Goal: Task Accomplishment & Management: Use online tool/utility

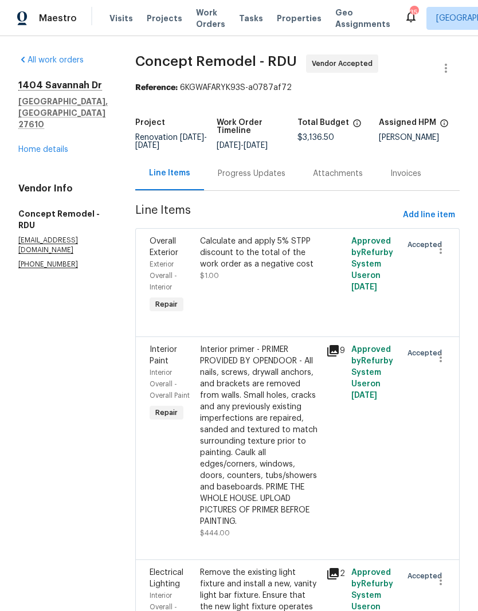
click at [53, 154] on link "Home details" at bounding box center [43, 150] width 50 height 8
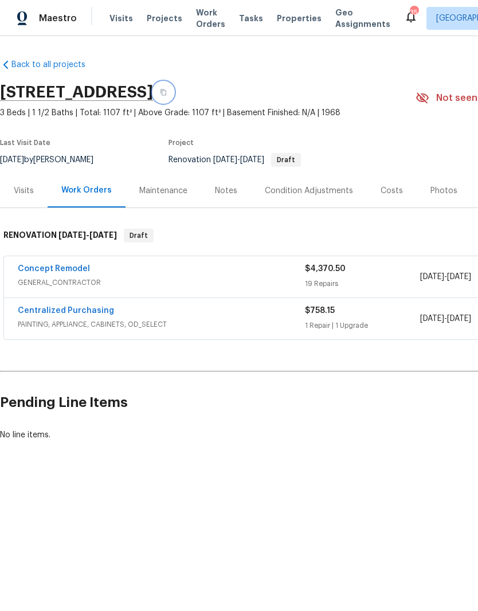
click at [174, 88] on button "button" at bounding box center [163, 92] width 21 height 21
click at [233, 192] on div "Notes" at bounding box center [226, 190] width 22 height 11
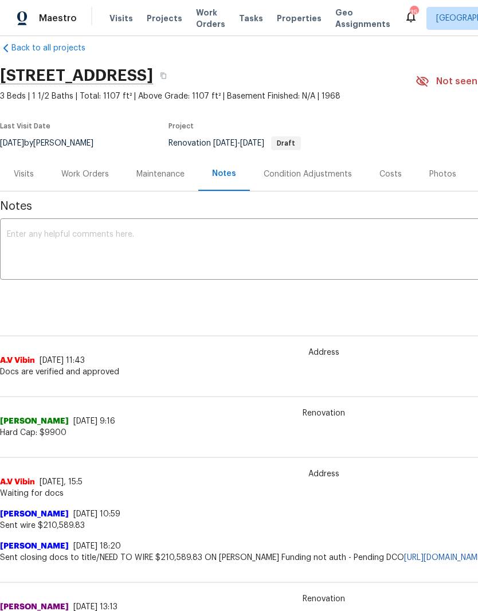
scroll to position [17, 0]
click at [93, 170] on div "Work Orders" at bounding box center [85, 173] width 48 height 11
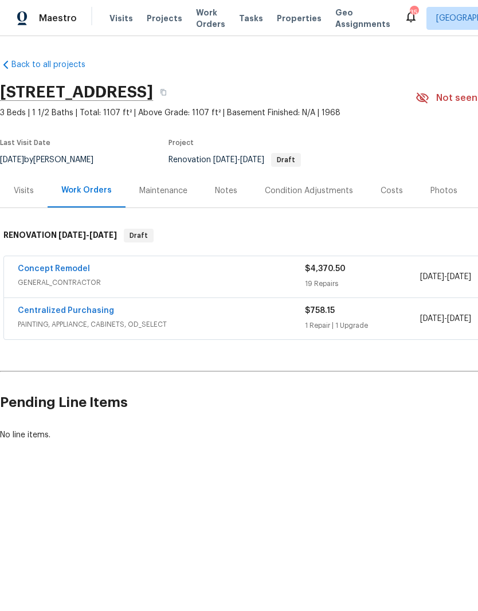
click at [82, 265] on link "Concept Remodel" at bounding box center [54, 269] width 72 height 8
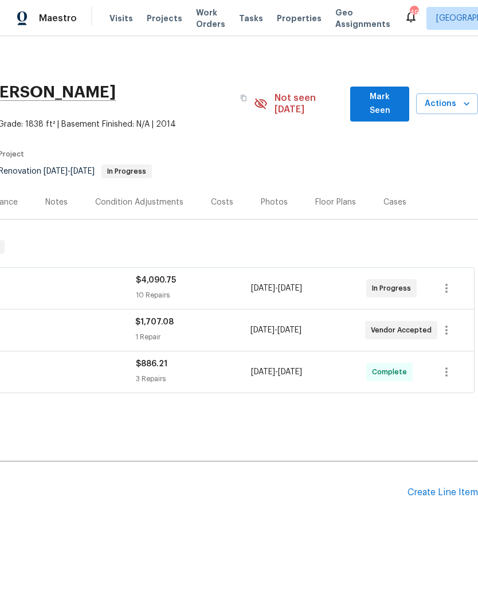
scroll to position [0, 170]
click at [461, 487] on div "Create Line Item" at bounding box center [442, 492] width 70 height 11
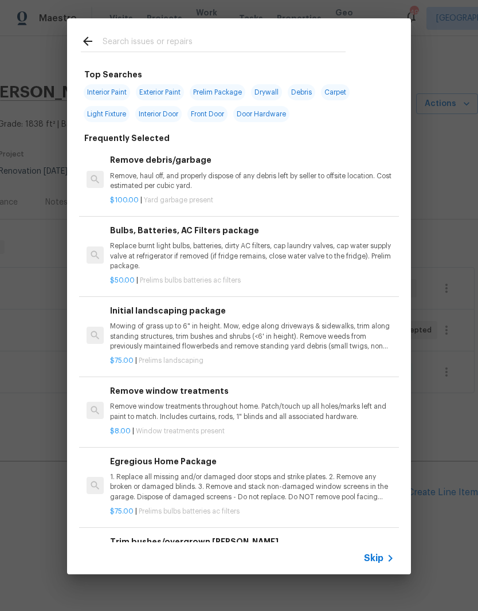
click at [299, 339] on p "Mowing of grass up to 6" in height. Mow, edge along driveways & sidewalks, trim…" at bounding box center [252, 335] width 284 height 29
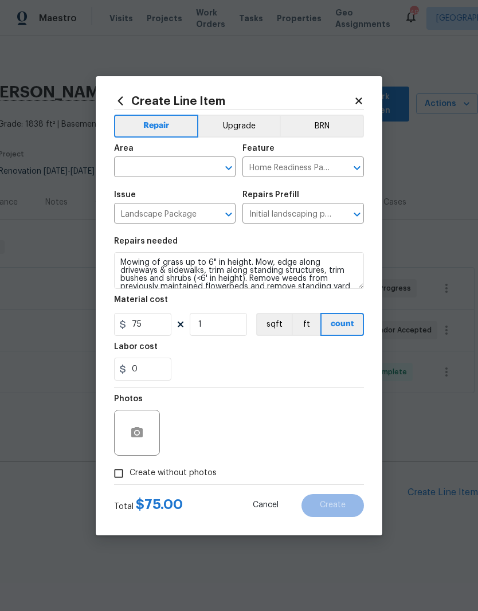
click at [172, 473] on span "Create without photos" at bounding box center [172, 473] width 87 height 12
click at [129, 473] on input "Create without photos" at bounding box center [119, 473] width 22 height 22
checkbox input "true"
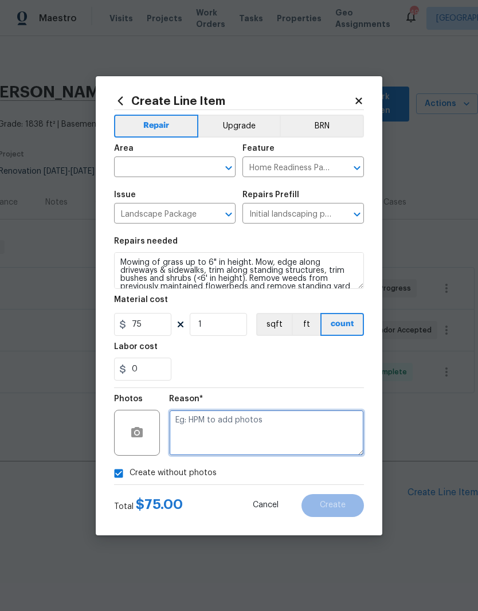
click at [285, 422] on textarea at bounding box center [266, 433] width 195 height 46
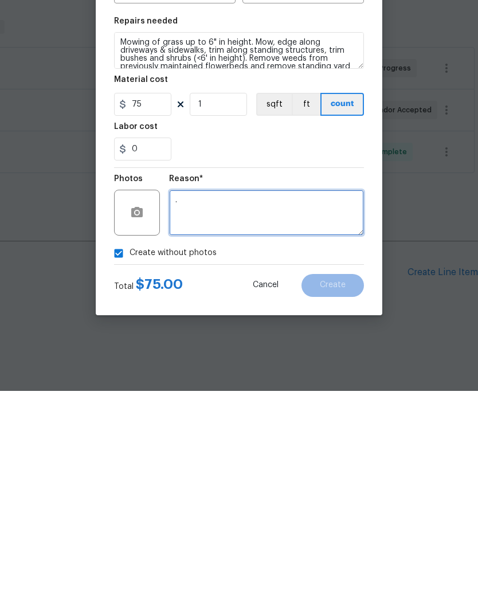
type textarea "."
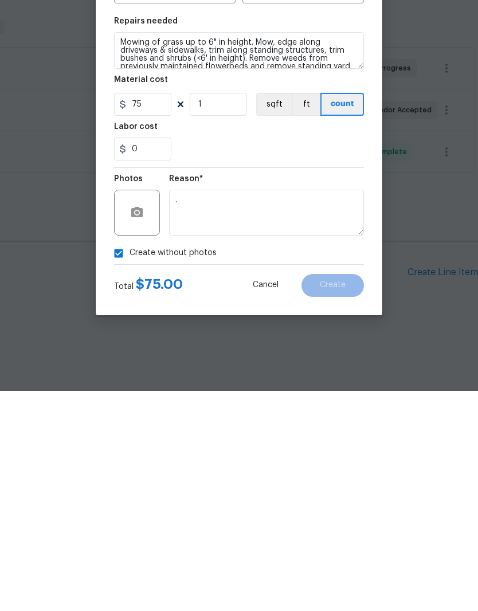
click at [293, 462] on div "Create without photos" at bounding box center [239, 473] width 250 height 22
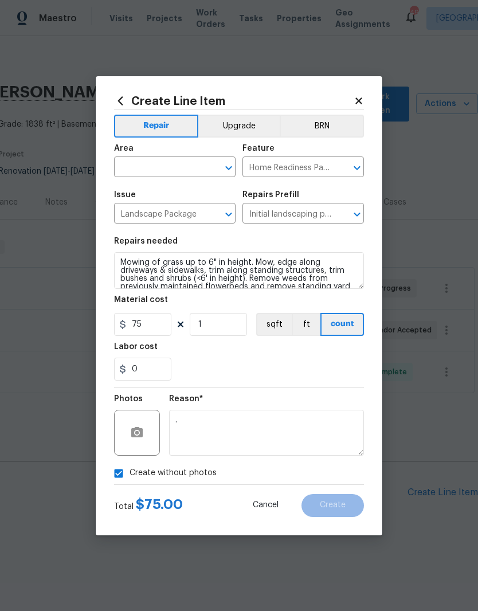
click at [243, 524] on div "Create Line Item Repair Upgrade BRN Area ​ Feature Home Readiness Packages ​ Is…" at bounding box center [239, 305] width 286 height 459
click at [189, 166] on input "text" at bounding box center [158, 168] width 89 height 18
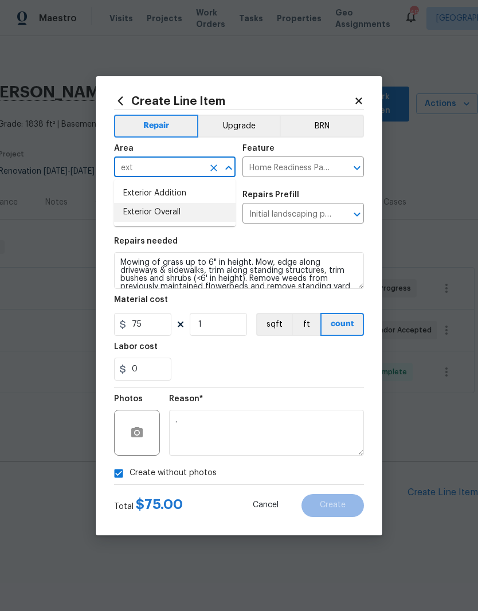
click at [213, 219] on li "Exterior Overall" at bounding box center [174, 212] width 121 height 19
type input "Exterior Overall"
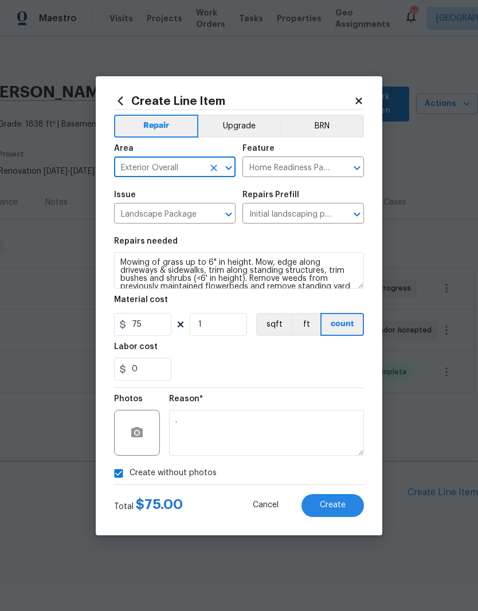
click at [304, 367] on div "0" at bounding box center [239, 368] width 250 height 23
click at [349, 516] on button "Create" at bounding box center [332, 505] width 62 height 23
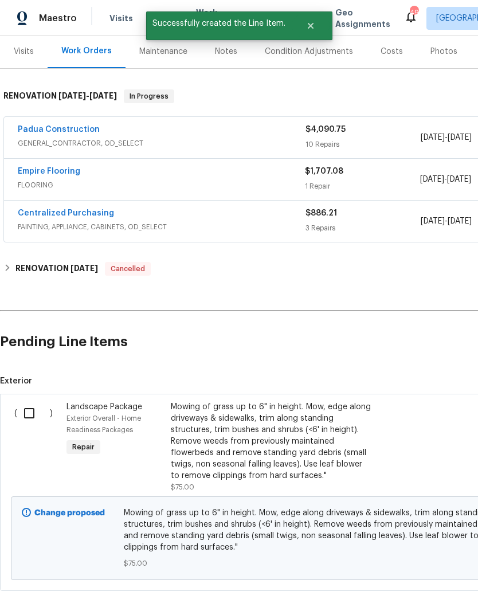
scroll to position [150, 0]
click at [24, 405] on input "checkbox" at bounding box center [33, 414] width 33 height 24
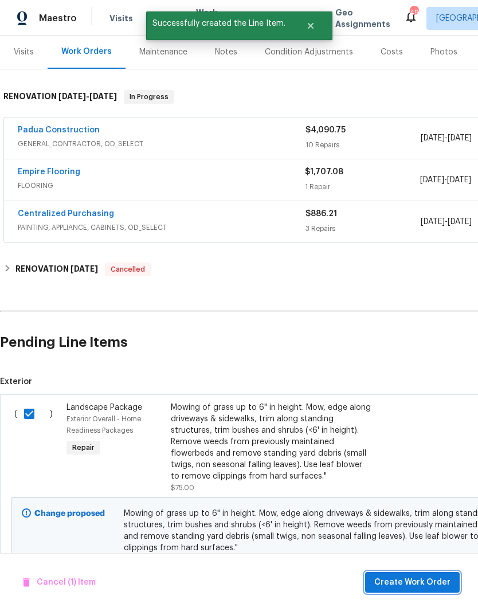
click at [408, 586] on span "Create Work Order" at bounding box center [412, 582] width 76 height 14
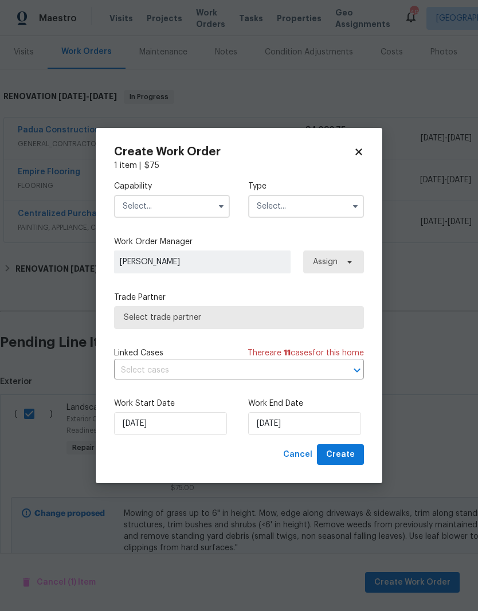
click at [188, 198] on input "text" at bounding box center [172, 206] width 116 height 23
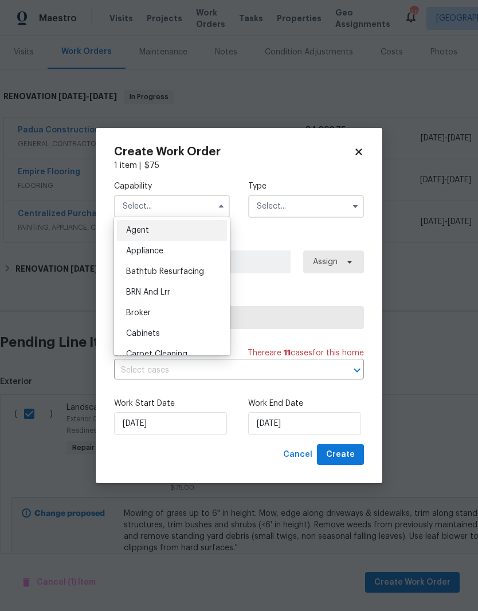
click at [362, 152] on icon at bounding box center [358, 152] width 10 height 10
checkbox input "false"
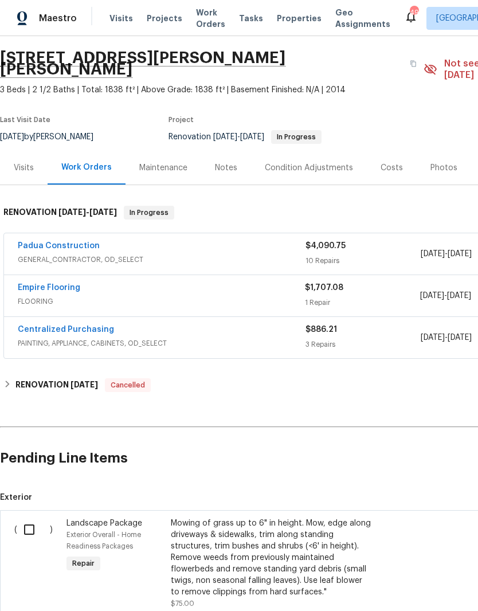
scroll to position [34, 0]
click at [26, 164] on div "Visits" at bounding box center [24, 168] width 48 height 34
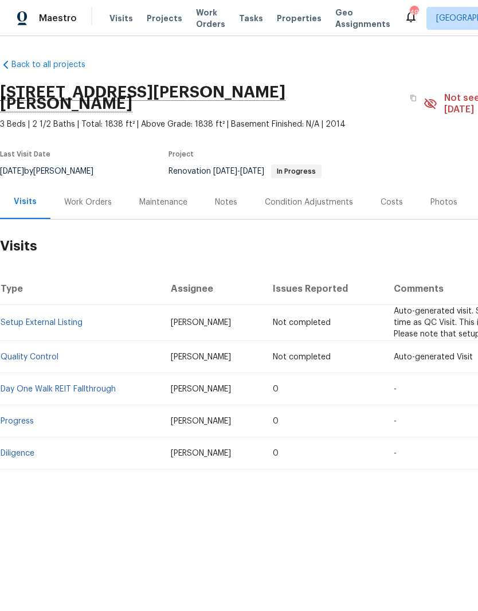
click at [27, 417] on link "Progress" at bounding box center [17, 421] width 33 height 8
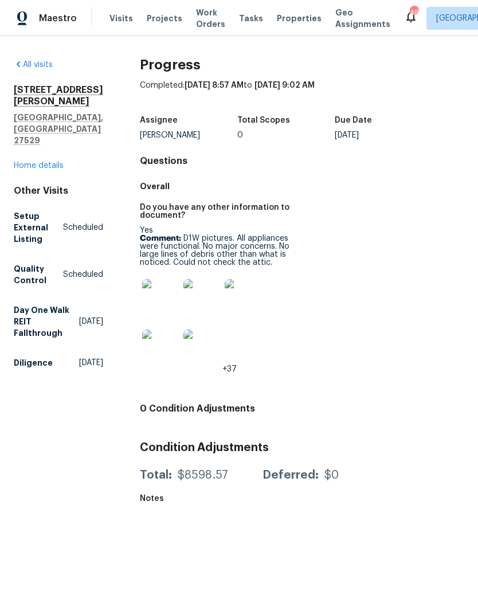
click at [152, 302] on img at bounding box center [160, 297] width 37 height 37
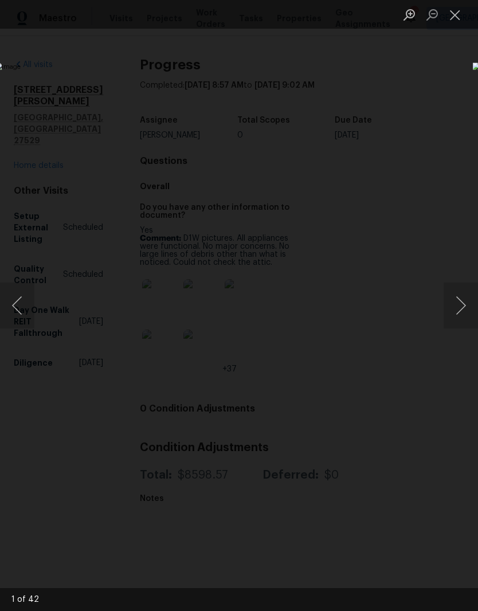
click at [375, 421] on img "Lightbox" at bounding box center [185, 304] width 380 height 485
click at [459, 315] on button "Next image" at bounding box center [460, 305] width 34 height 46
click at [461, 313] on button "Next image" at bounding box center [460, 305] width 34 height 46
click at [458, 303] on button "Next image" at bounding box center [460, 305] width 34 height 46
click at [461, 308] on button "Next image" at bounding box center [460, 305] width 34 height 46
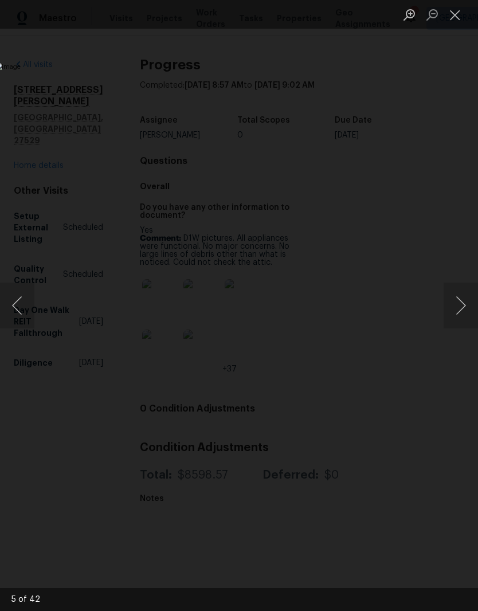
click at [459, 312] on button "Next image" at bounding box center [460, 305] width 34 height 46
click at [457, 317] on button "Next image" at bounding box center [460, 305] width 34 height 46
click at [466, 294] on button "Next image" at bounding box center [460, 305] width 34 height 46
click at [466, 306] on button "Next image" at bounding box center [460, 305] width 34 height 46
click at [462, 321] on button "Next image" at bounding box center [460, 305] width 34 height 46
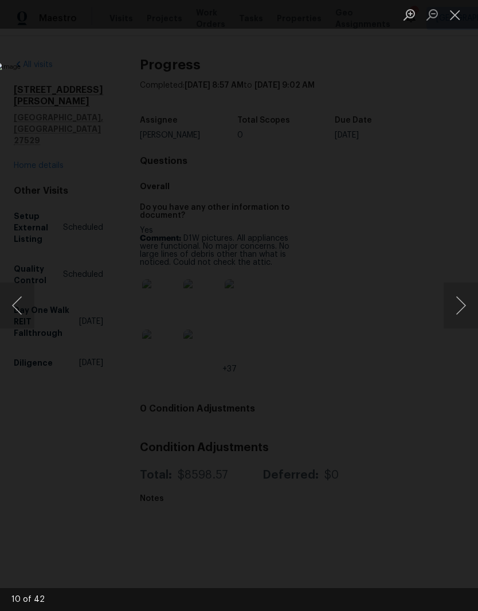
click at [460, 317] on button "Next image" at bounding box center [460, 305] width 34 height 46
click at [465, 317] on button "Next image" at bounding box center [460, 305] width 34 height 46
click at [464, 317] on button "Next image" at bounding box center [460, 305] width 34 height 46
click at [464, 305] on button "Next image" at bounding box center [460, 305] width 34 height 46
click at [461, 319] on button "Next image" at bounding box center [460, 305] width 34 height 46
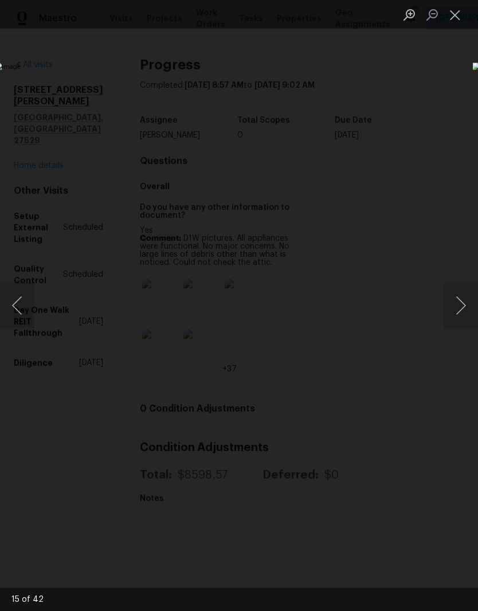
click at [459, 317] on button "Next image" at bounding box center [460, 305] width 34 height 46
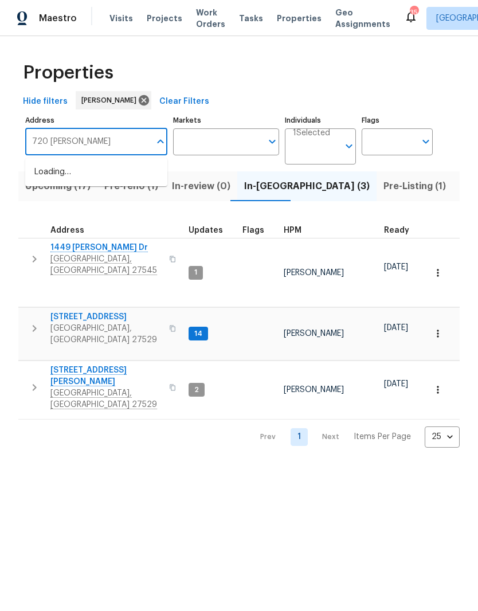
type input "720 [PERSON_NAME]"
